Goal: Task Accomplishment & Management: Complete application form

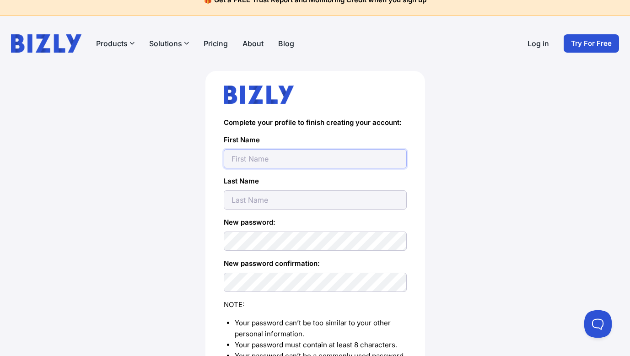
scroll to position [21, 0]
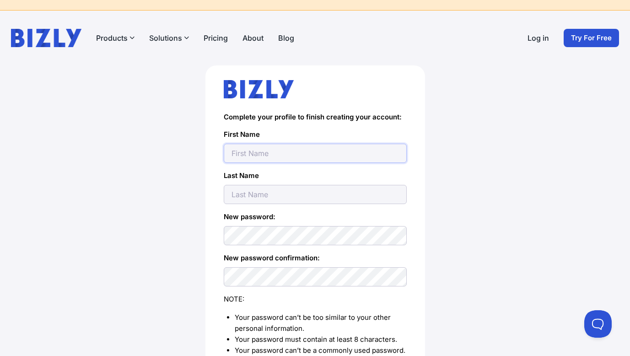
click at [268, 151] on input "text" at bounding box center [315, 153] width 183 height 19
type input "[EMAIL_ADDRESS][DOMAIN_NAME]"
click at [261, 156] on input "[EMAIL_ADDRESS][DOMAIN_NAME]" at bounding box center [315, 153] width 183 height 19
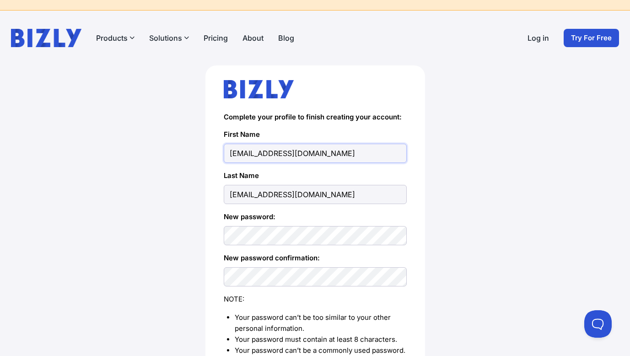
click at [261, 156] on input "[EMAIL_ADDRESS][DOMAIN_NAME]" at bounding box center [315, 153] width 183 height 19
type input "[PERSON_NAME]"
click at [182, 169] on div "Complete your profile to finish creating your account: First Name [PERSON_NAME]…" at bounding box center [314, 261] width 593 height 393
click at [237, 194] on input "[EMAIL_ADDRESS][DOMAIN_NAME]" at bounding box center [315, 194] width 183 height 19
click at [191, 185] on div "Complete your profile to finish creating your account: First Name [PERSON_NAME]…" at bounding box center [314, 261] width 593 height 393
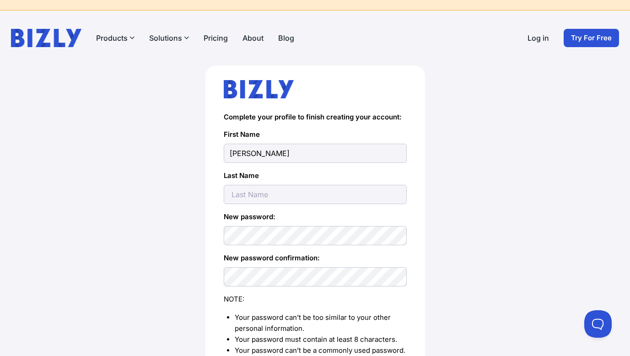
click at [205, 210] on div "Complete your profile to finish creating your account: First Name [PERSON_NAME]…" at bounding box center [315, 247] width 220 height 364
click at [181, 244] on div "Complete your profile to finish creating your account: First Name [PERSON_NAME]…" at bounding box center [314, 261] width 593 height 393
click at [193, 281] on div "Complete your profile to finish creating your account: First Name [PERSON_NAME]…" at bounding box center [314, 261] width 593 height 393
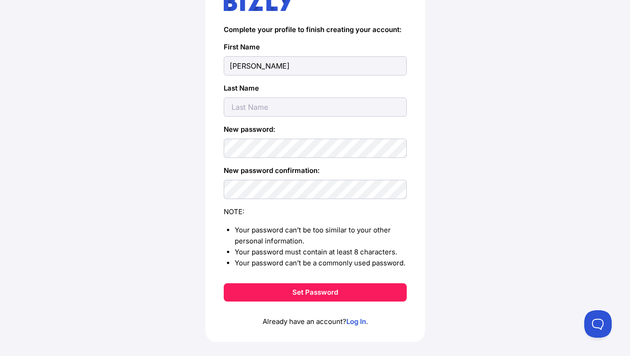
scroll to position [115, 0]
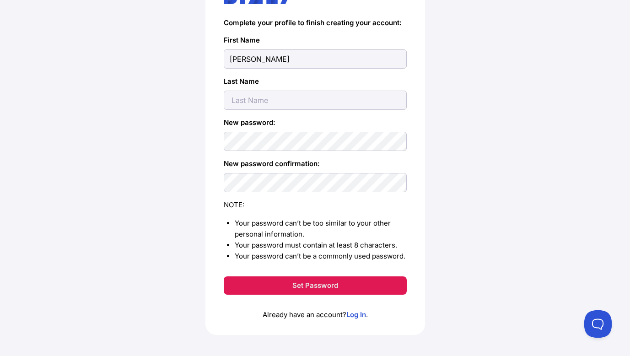
click at [266, 288] on button "Set Password" at bounding box center [315, 285] width 183 height 18
type input "[PERSON_NAME]"
click at [274, 287] on button "Set Password" at bounding box center [315, 285] width 183 height 18
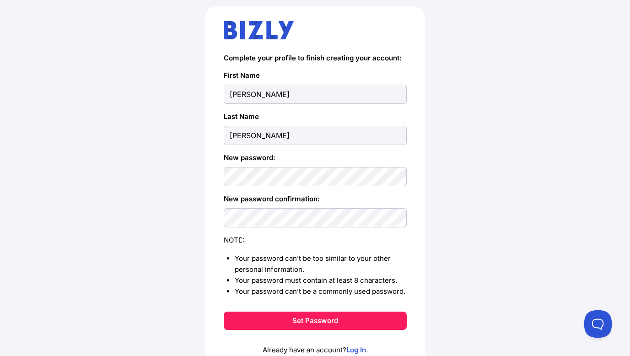
scroll to position [0, 0]
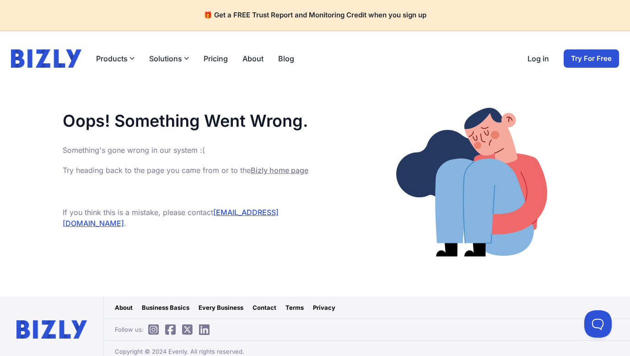
click at [404, 86] on img at bounding box center [472, 182] width 192 height 192
click at [469, 65] on div "Products Bizly Scores Free business assessment Bizly Reports Detailed business …" at bounding box center [315, 58] width 608 height 18
